Goal: Find specific page/section: Find specific page/section

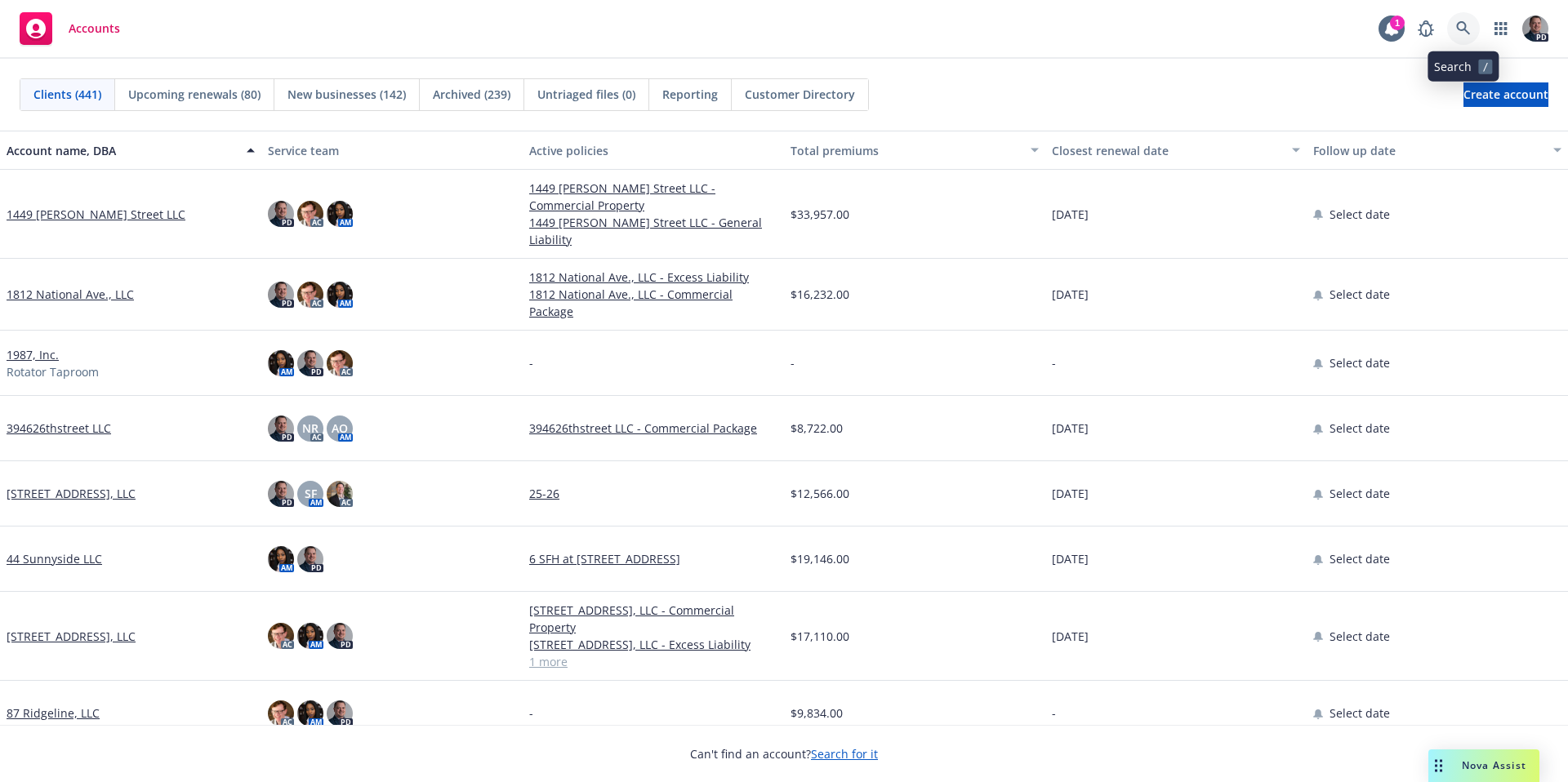
click at [1473, 39] on link at bounding box center [1463, 29] width 32 height 32
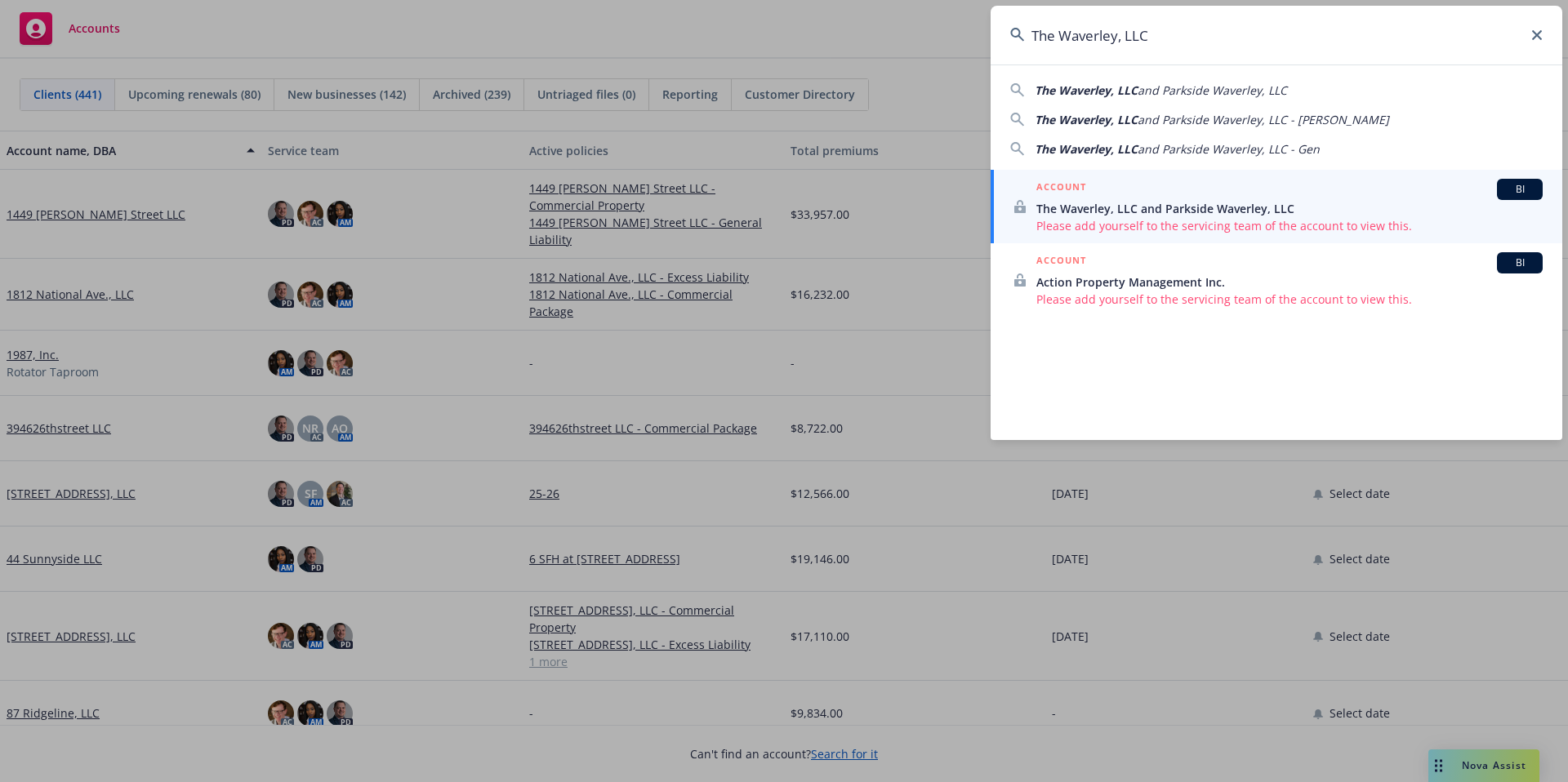
type input "The Waverley, LLC"
click at [1296, 220] on span "Please add yourself to the servicing team of the account to view this." at bounding box center [1289, 225] width 506 height 17
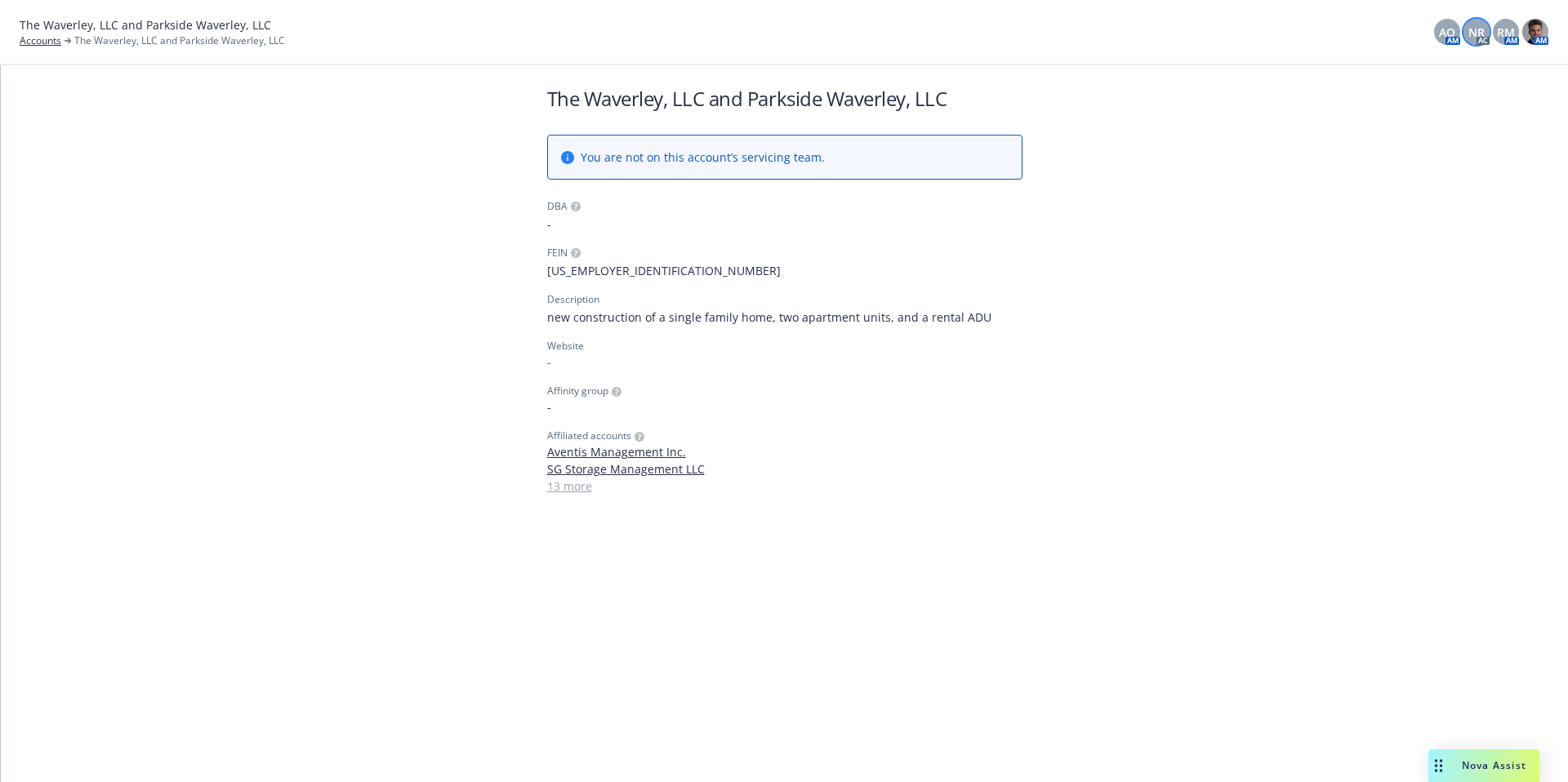
click at [1477, 32] on span "NR" at bounding box center [1476, 32] width 16 height 17
click at [1442, 30] on span "AO" at bounding box center [1447, 32] width 16 height 17
drag, startPoint x: 1493, startPoint y: 30, endPoint x: 1501, endPoint y: 30, distance: 8.0
click at [1493, 30] on div "RM" at bounding box center [1506, 32] width 26 height 26
click at [1520, 29] on div "AO AM NR AC RM AM AM" at bounding box center [1490, 32] width 115 height 26
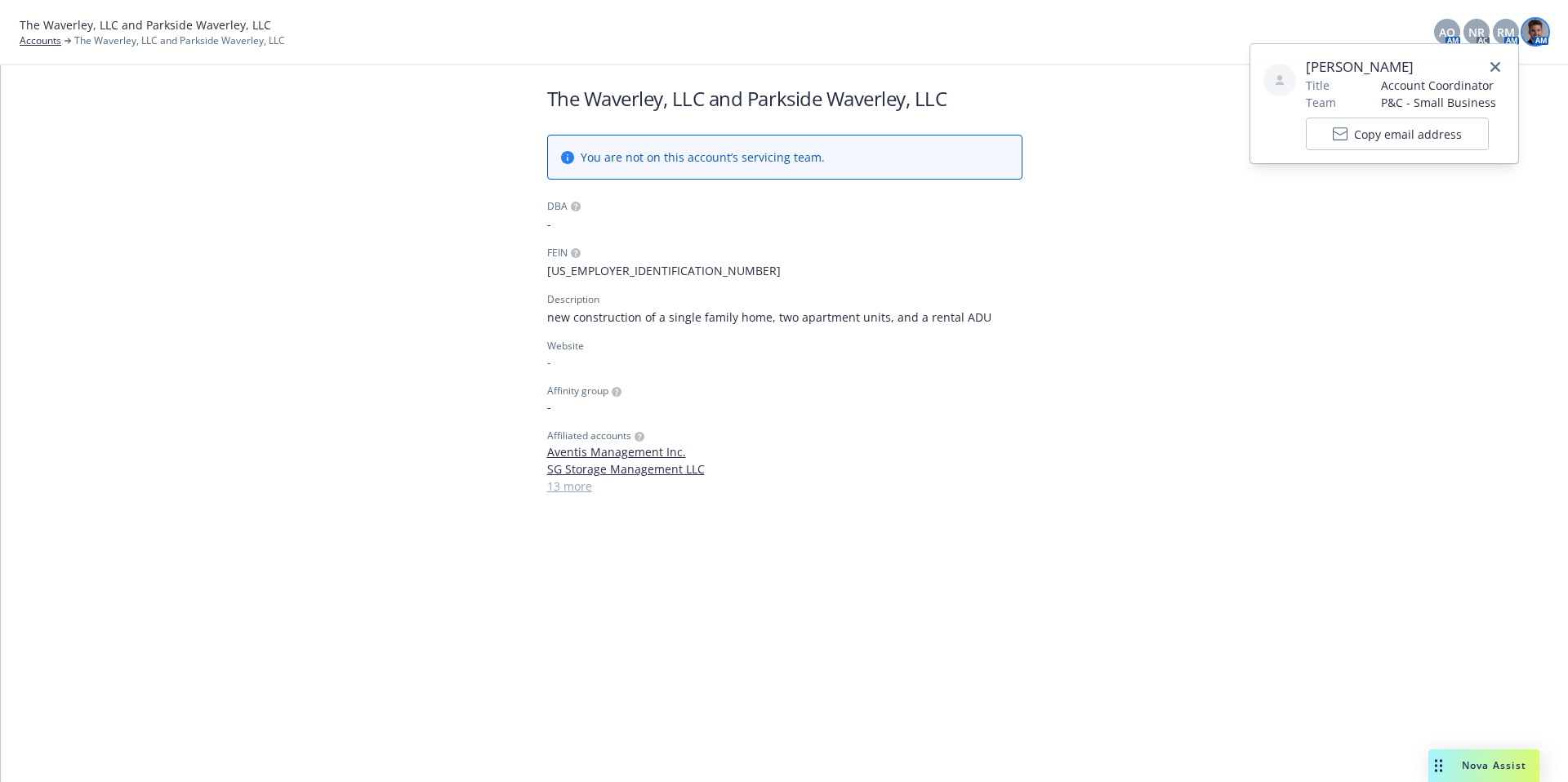
click at [1533, 29] on img at bounding box center [1535, 32] width 26 height 26
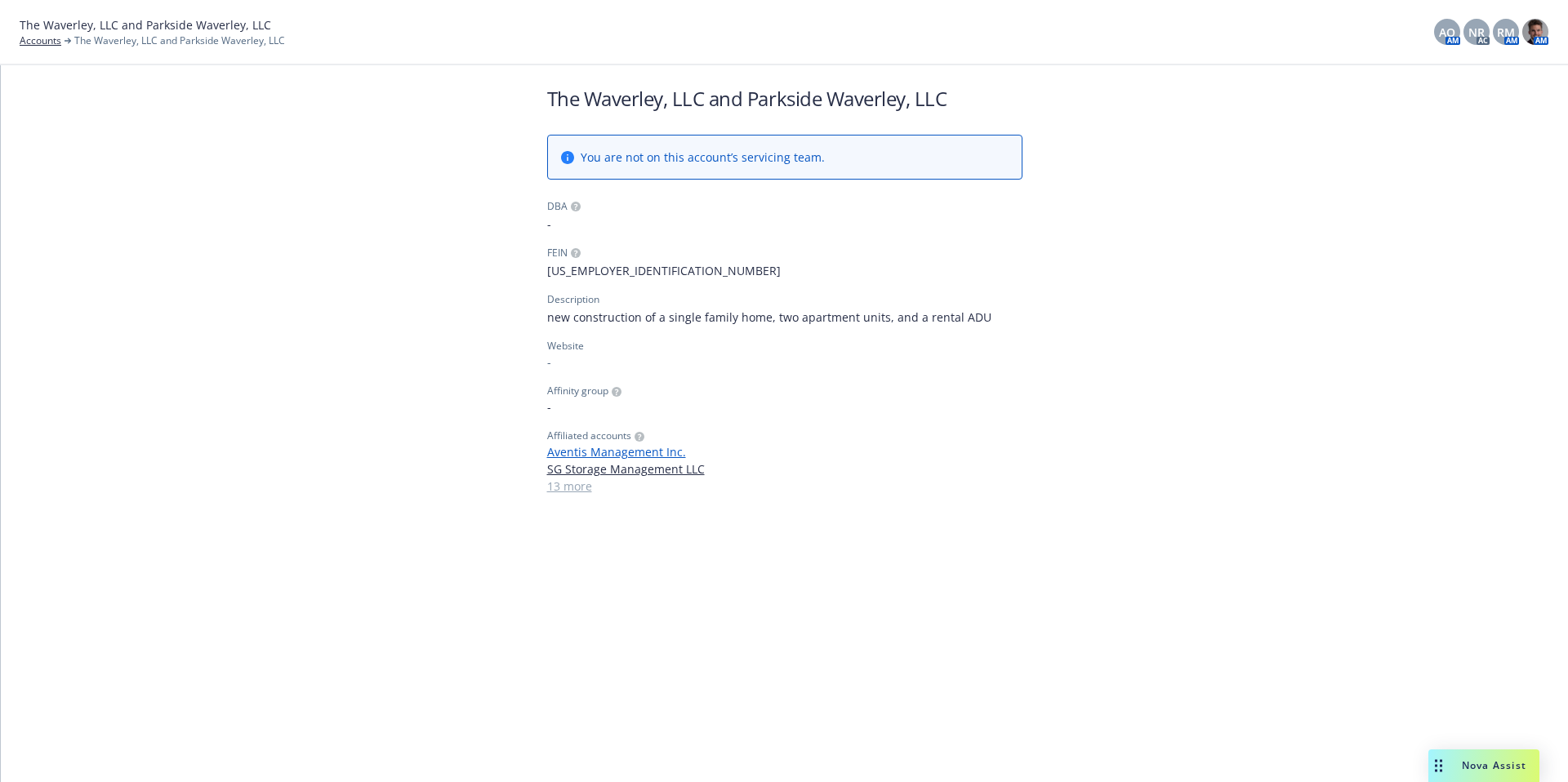
click at [652, 456] on link "Aventis Management Inc." at bounding box center [784, 452] width 475 height 17
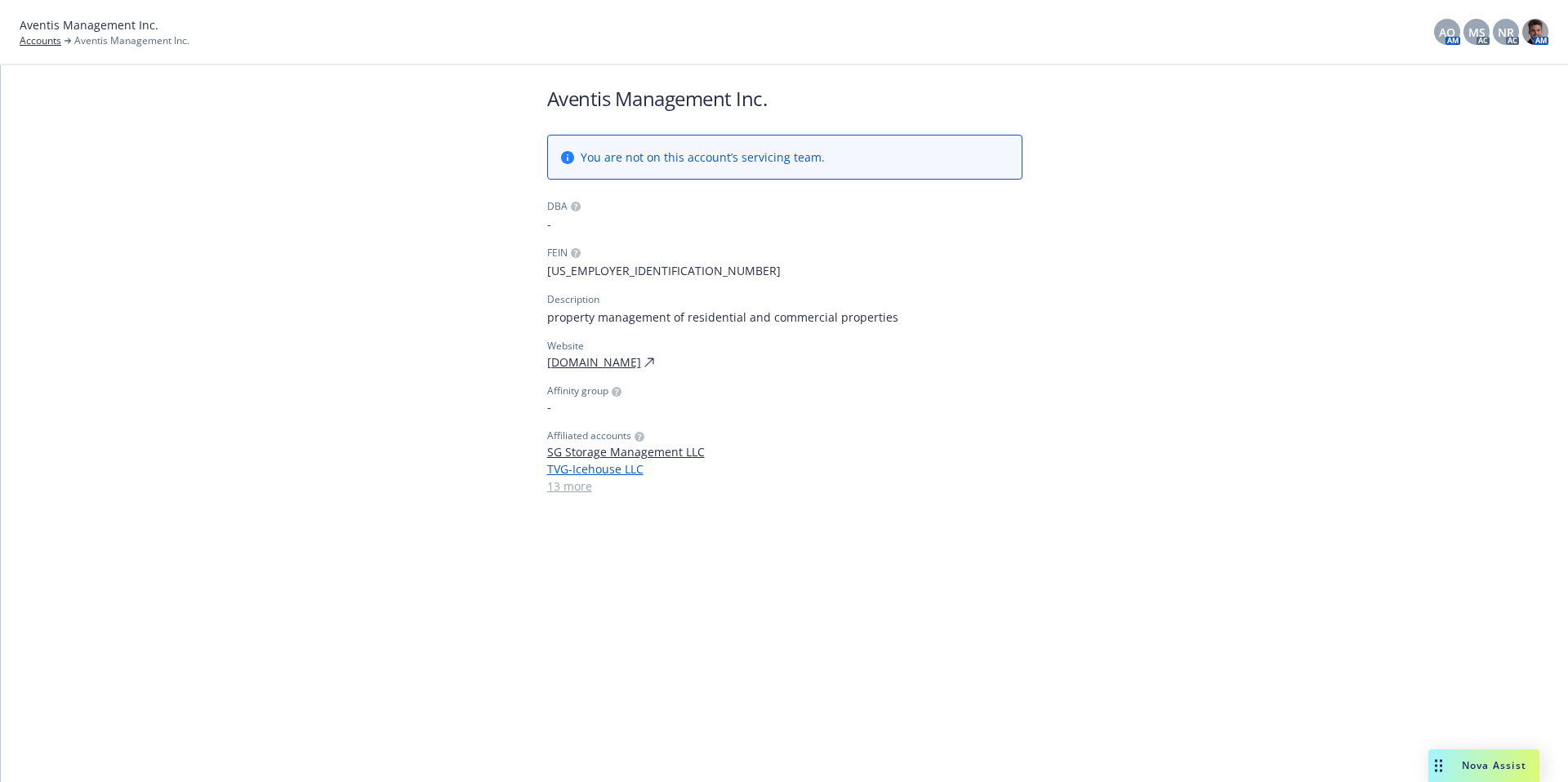
click at [623, 469] on link "TVG-Icehouse LLC" at bounding box center [784, 469] width 475 height 17
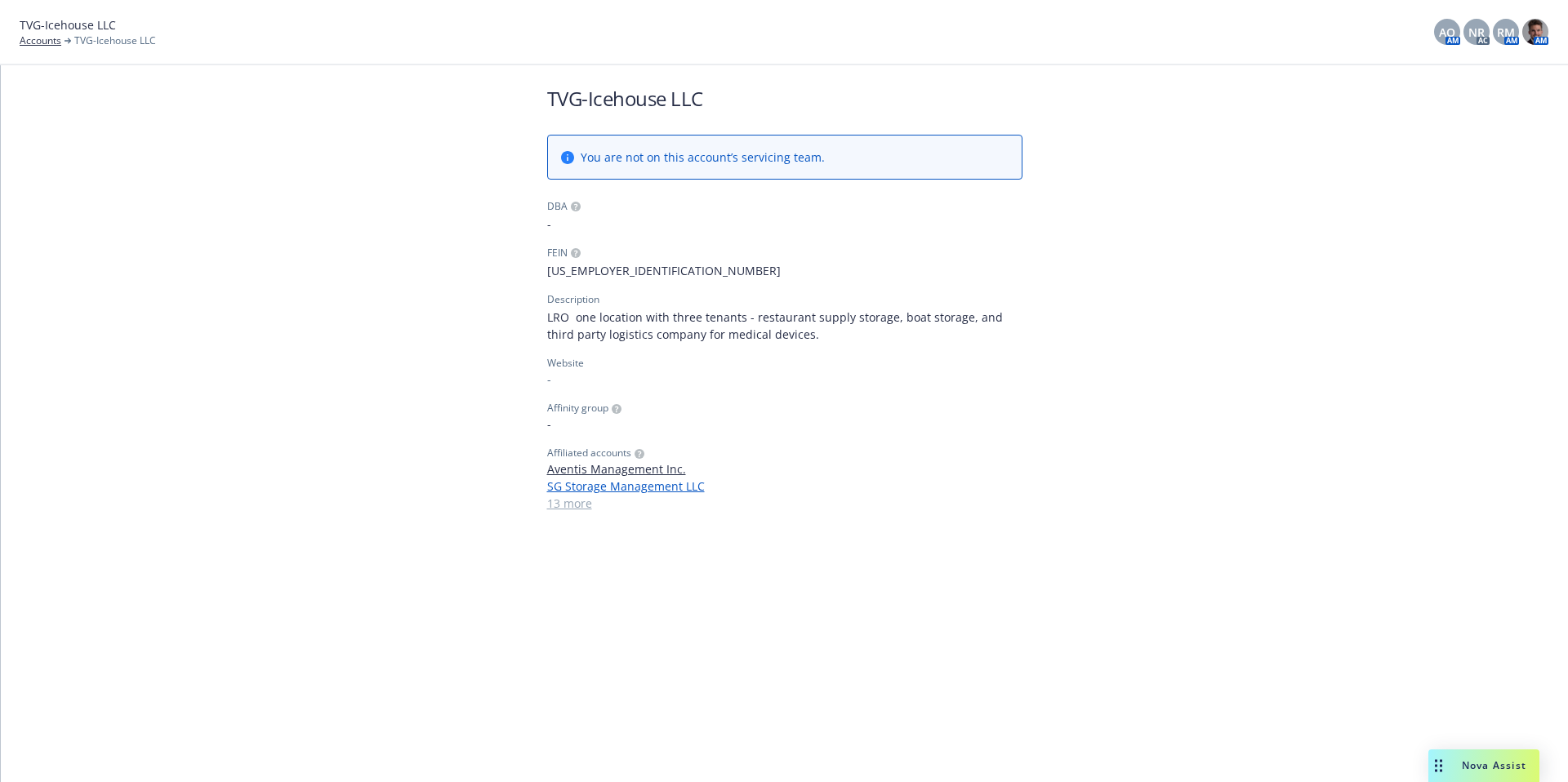
click at [666, 493] on link "SG Storage Management LLC" at bounding box center [784, 486] width 475 height 17
